Goal: Navigation & Orientation: Find specific page/section

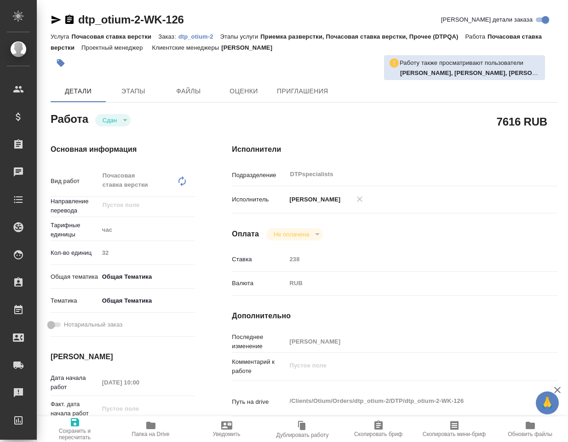
type textarea "x"
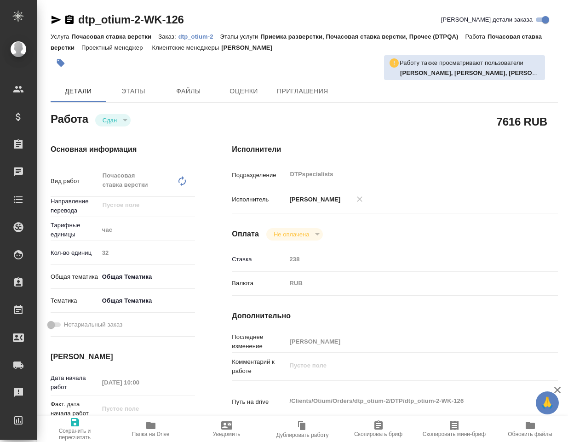
type textarea "x"
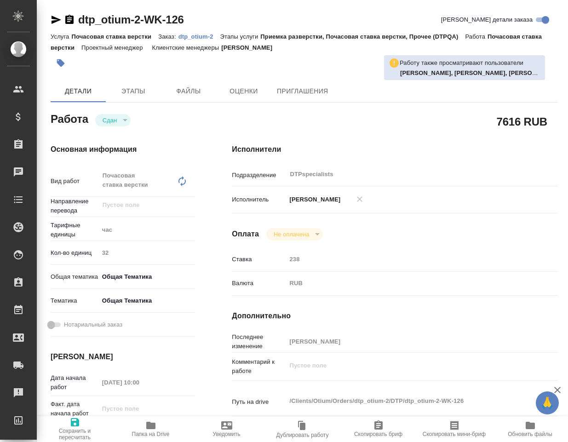
type textarea "x"
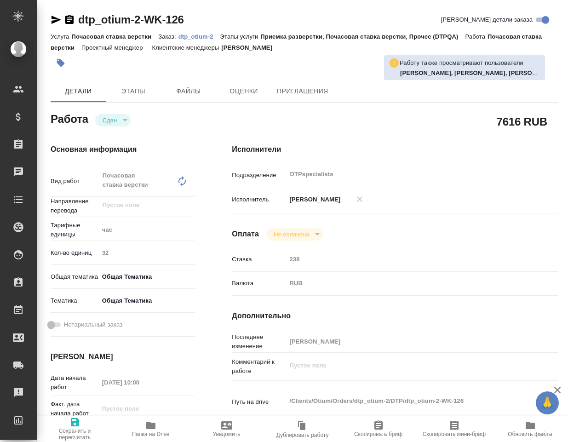
type textarea "x"
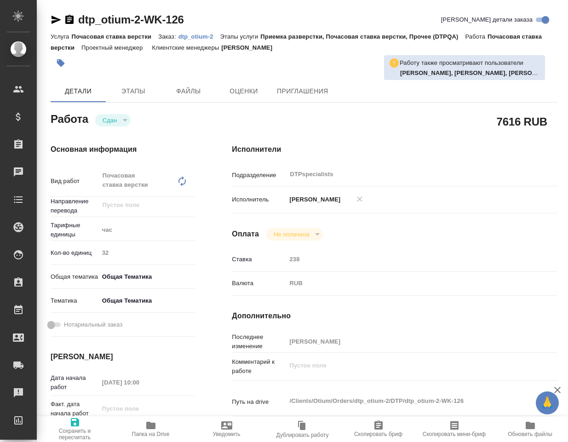
scroll to position [184, 0]
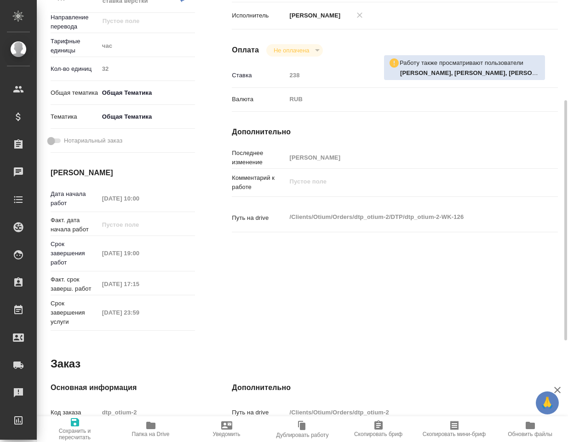
type textarea "x"
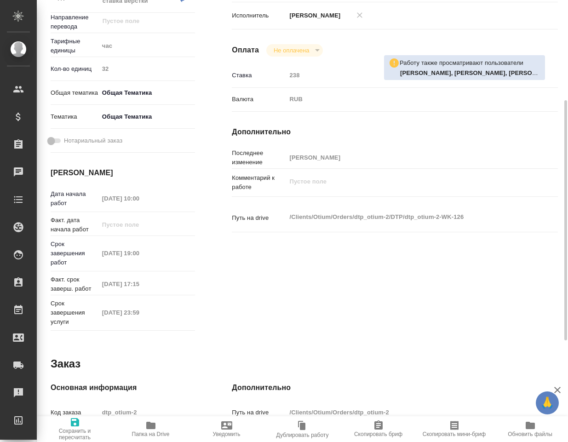
type textarea "x"
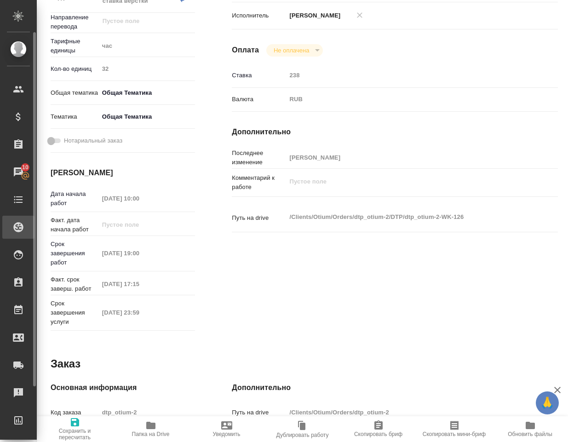
type textarea "x"
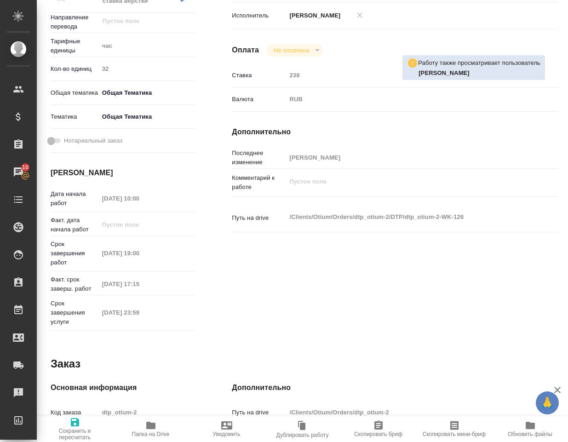
type textarea "x"
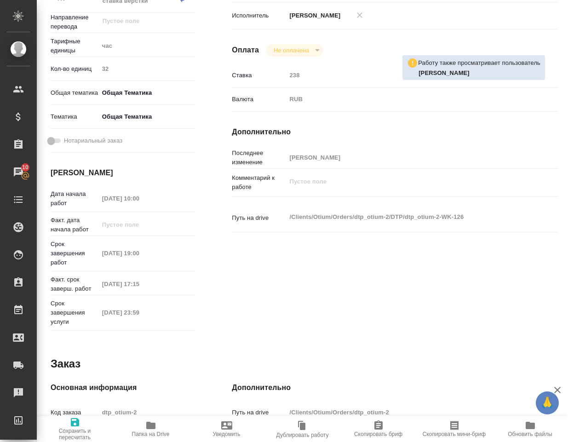
type textarea "x"
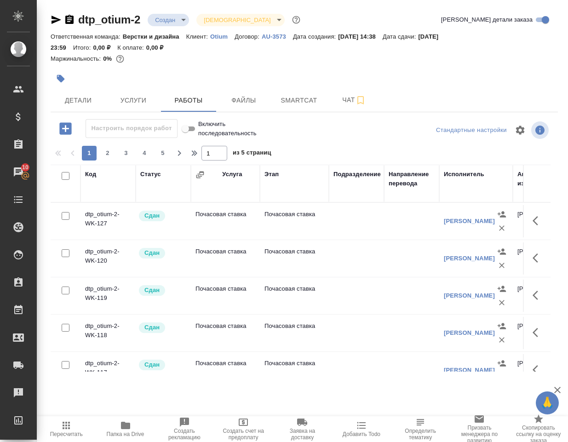
scroll to position [770, 0]
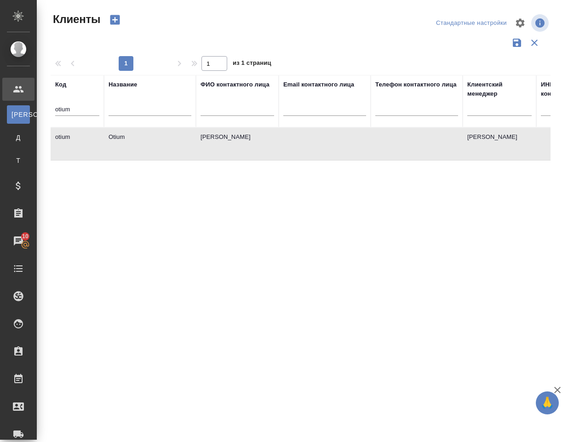
select select "RU"
